Goal: Task Accomplishment & Management: Manage account settings

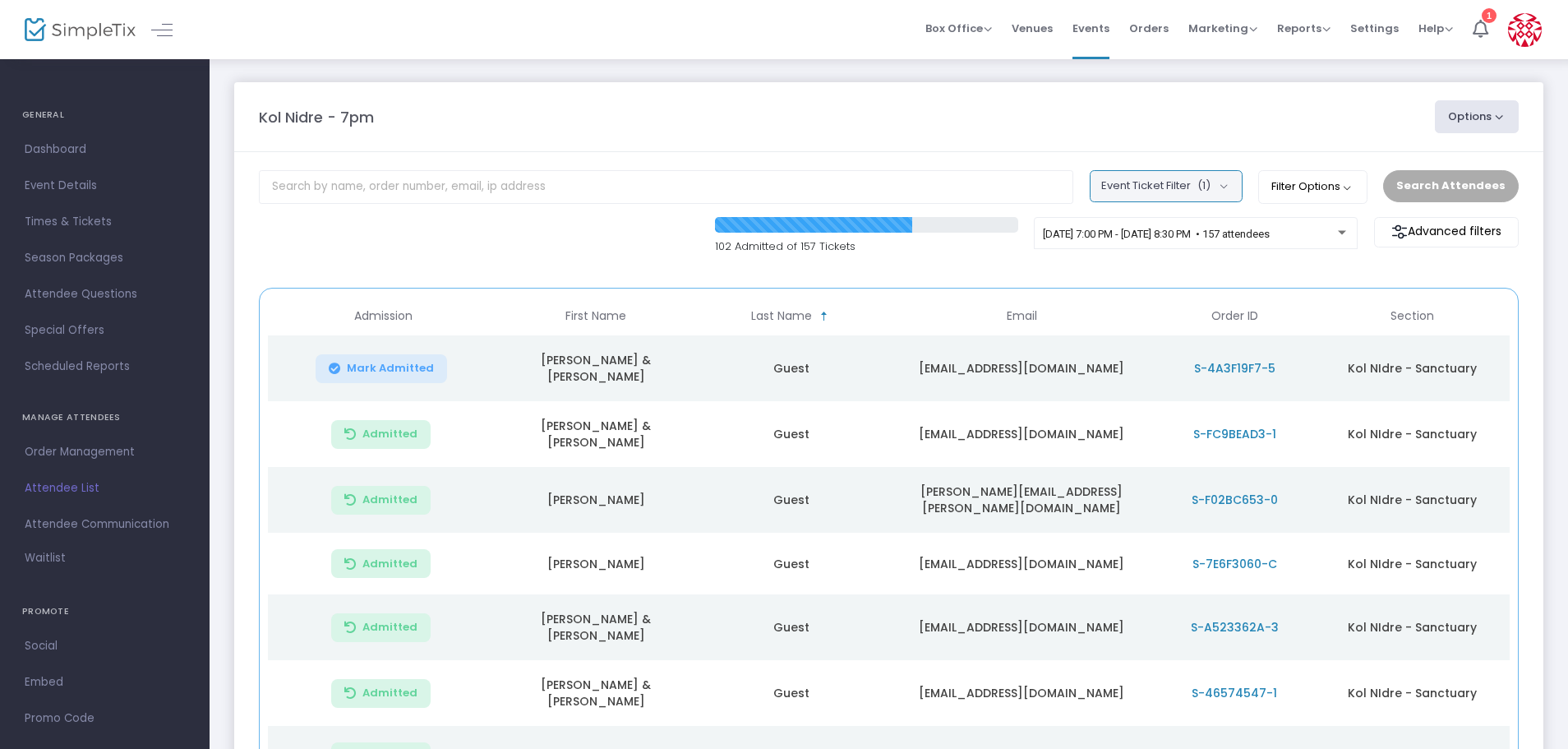
click at [1229, 178] on button "Event Ticket Filter (1)" at bounding box center [1166, 185] width 153 height 31
click at [1339, 194] on button "Filter Options" at bounding box center [1313, 186] width 109 height 33
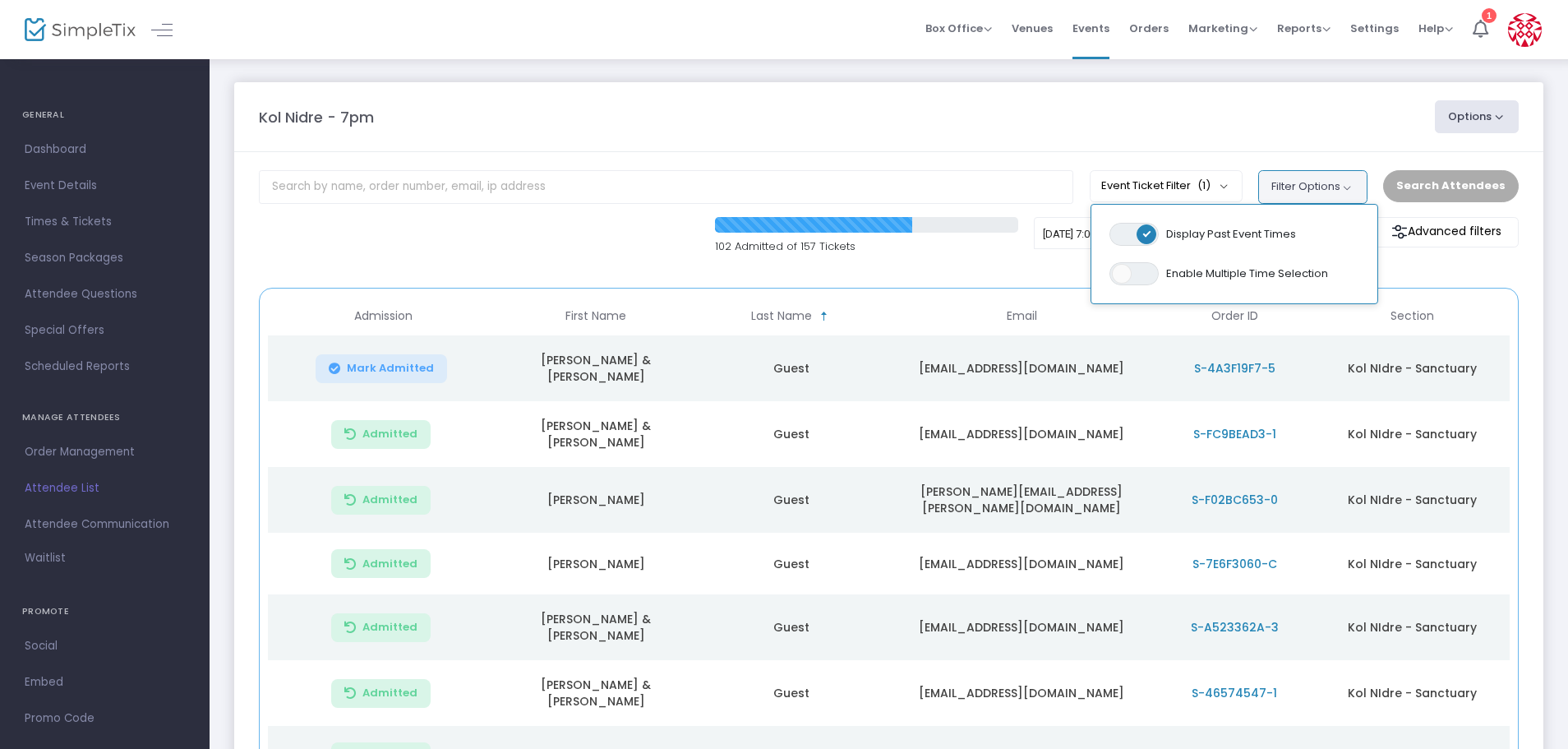
click at [1339, 194] on button "Filter Options" at bounding box center [1313, 186] width 109 height 33
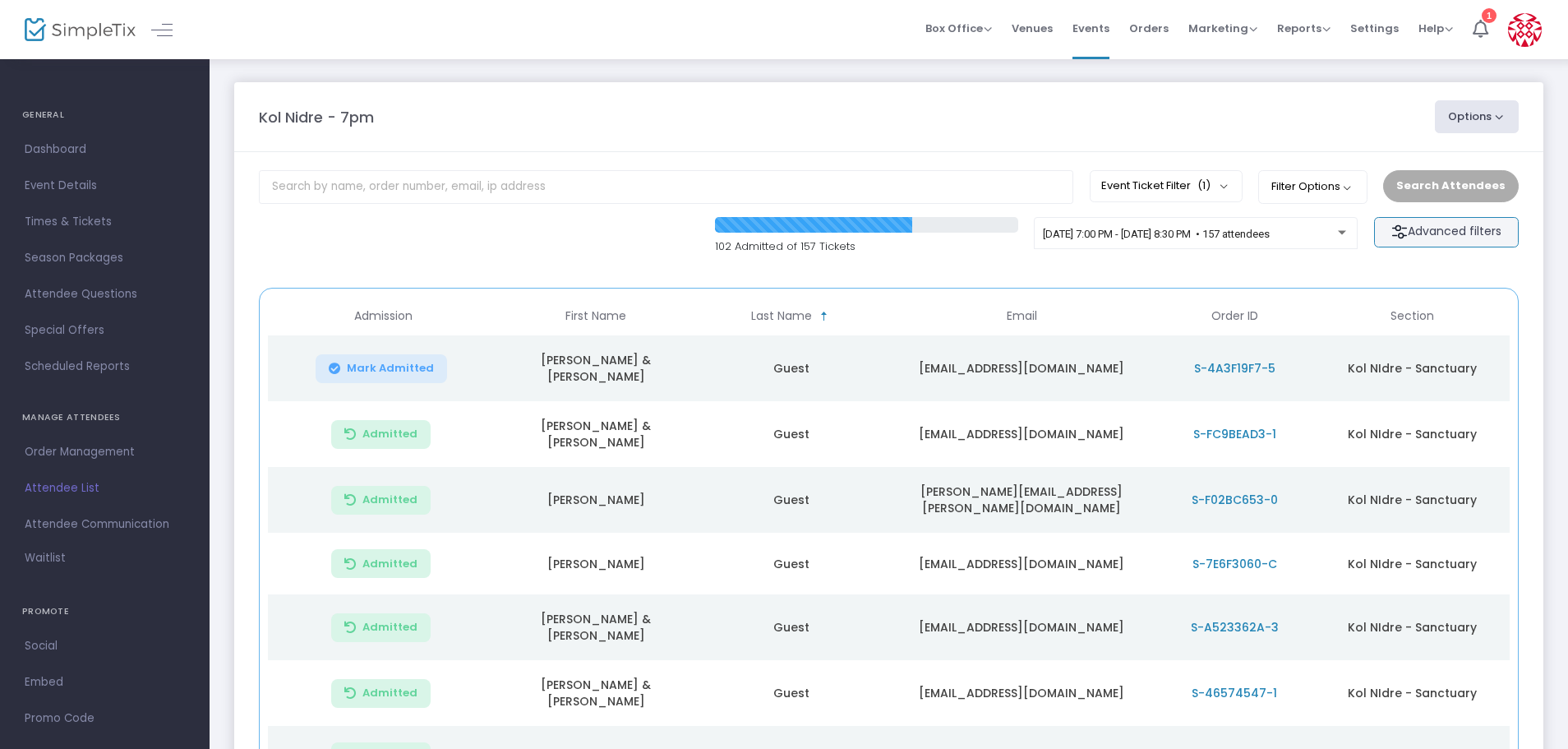
click at [1402, 238] on img at bounding box center [1400, 232] width 16 height 16
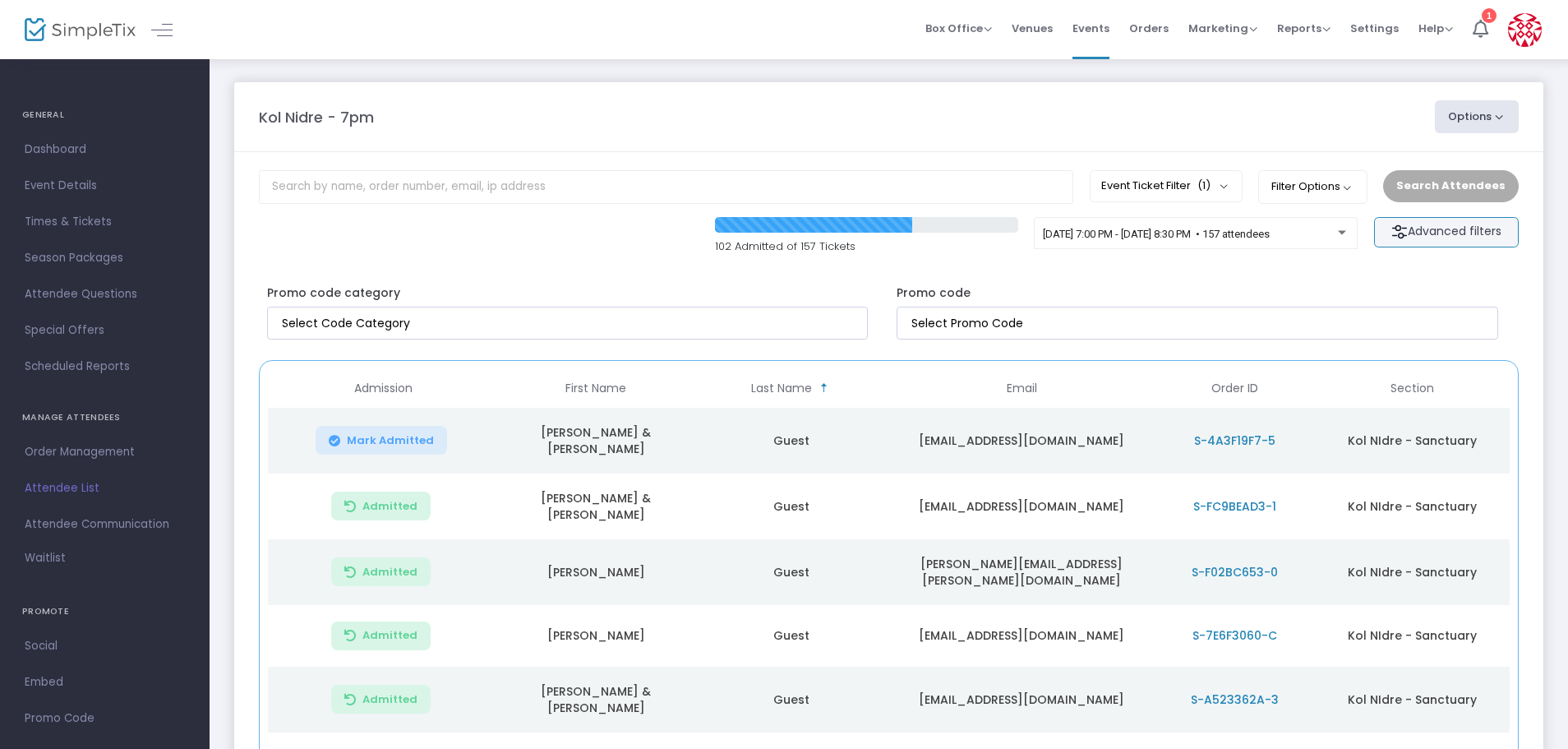
click at [1402, 238] on img at bounding box center [1400, 232] width 16 height 16
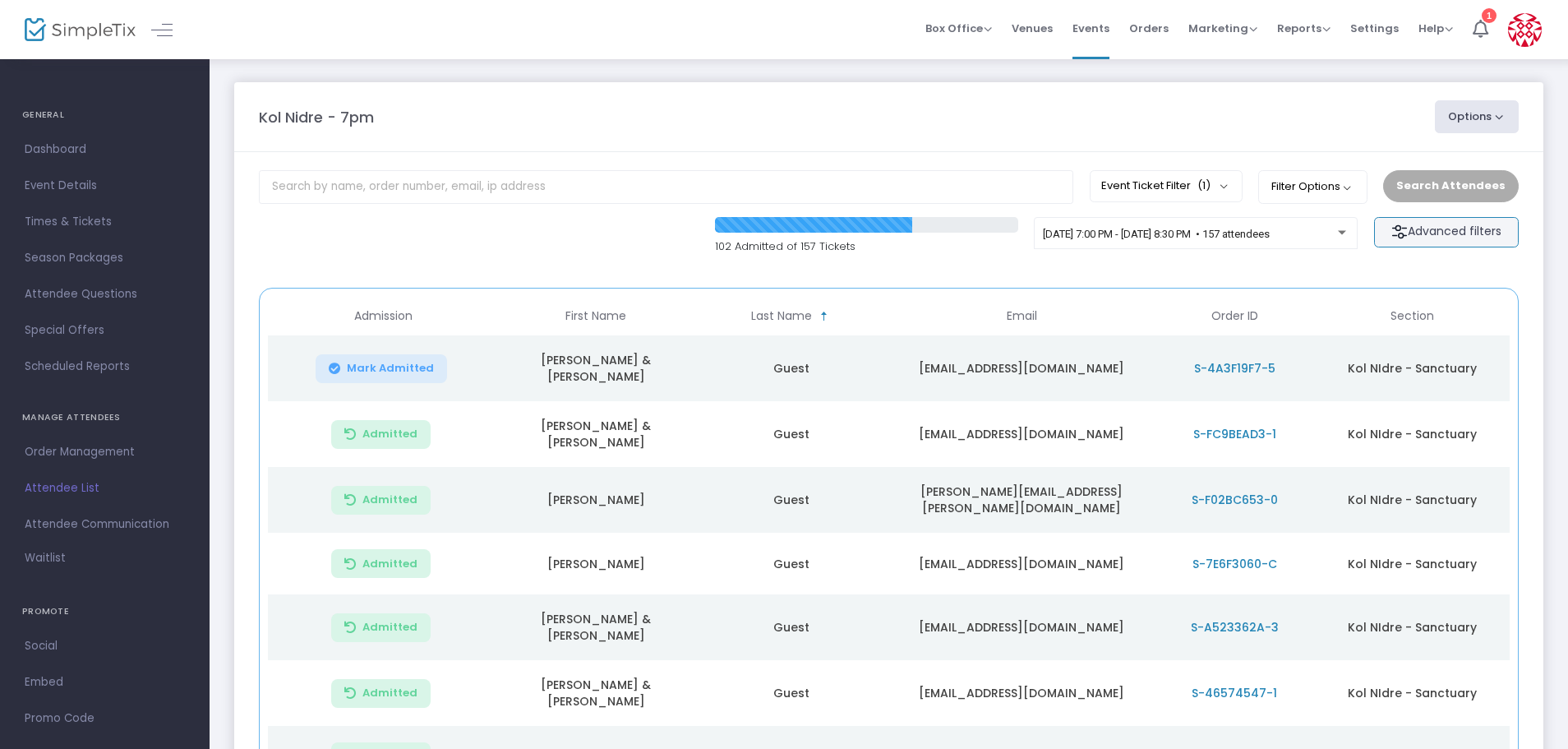
click at [1415, 227] on m-button "Advanced filters" at bounding box center [1446, 232] width 144 height 30
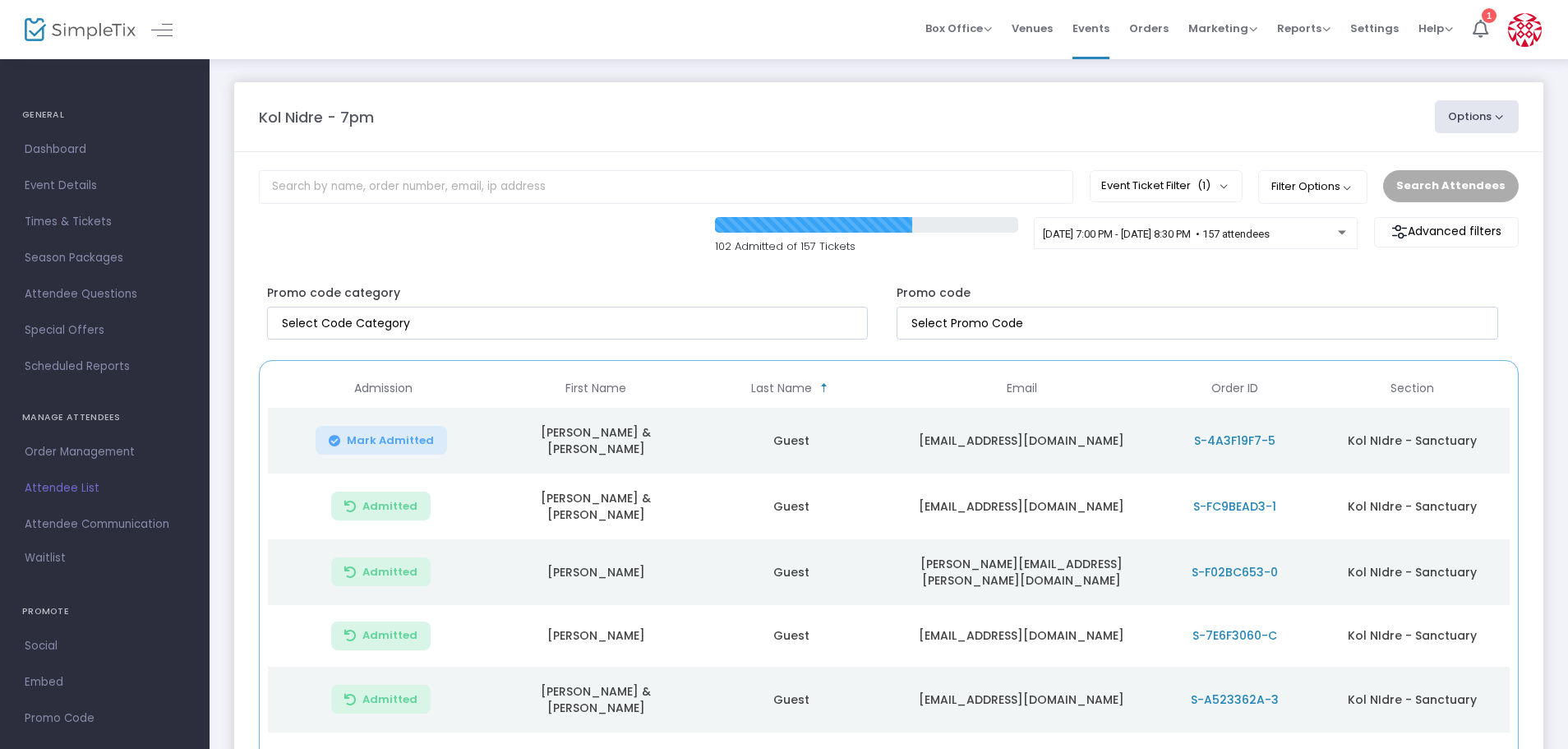
click at [995, 253] on p "102 Admitted of 157 Tickets" at bounding box center [867, 246] width 303 height 16
click at [1087, 36] on span "Events" at bounding box center [1091, 28] width 37 height 42
